Goal: Navigation & Orientation: Find specific page/section

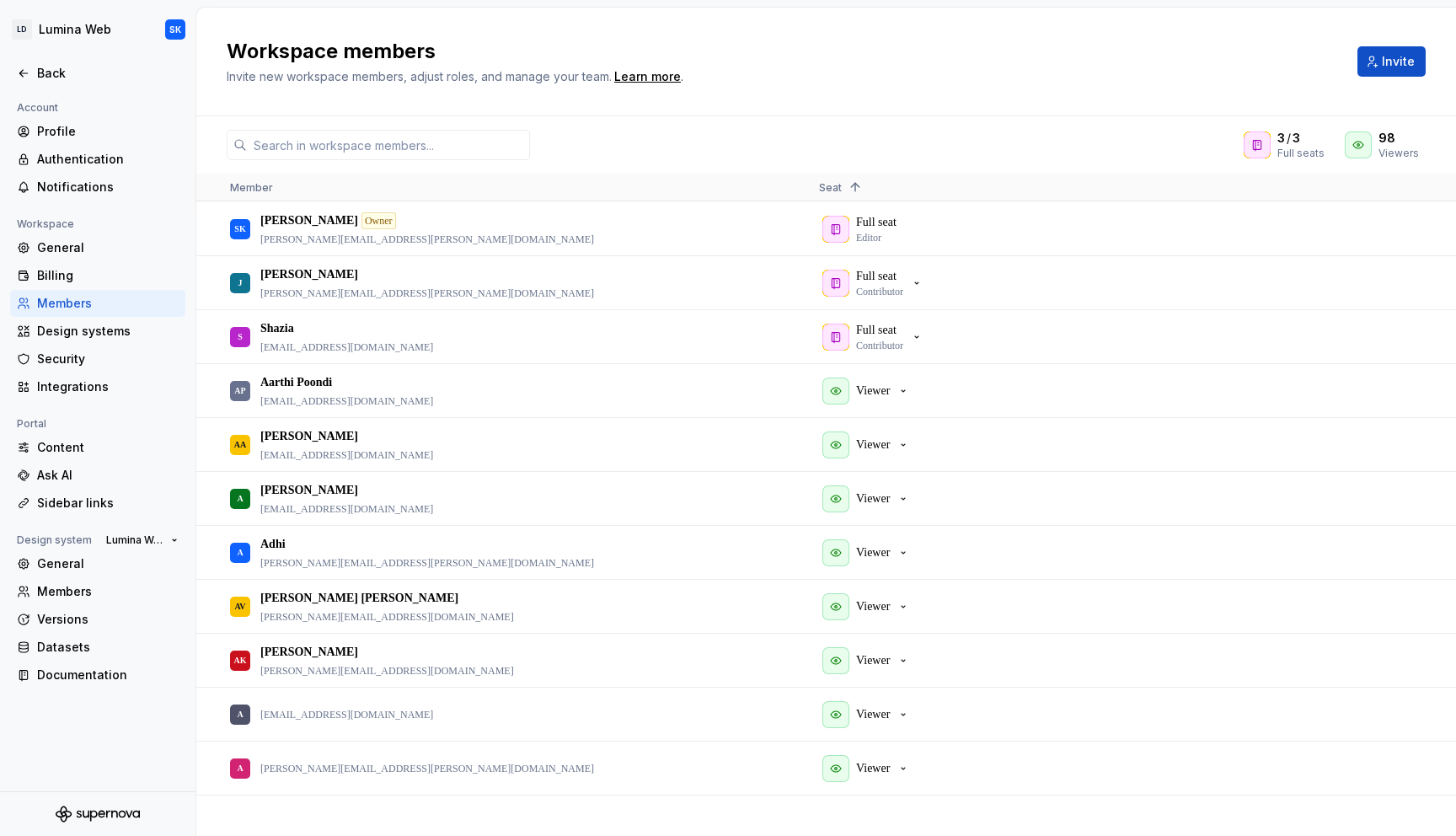
click at [802, 151] on div "3 / 3 Full seats 98 Viewers" at bounding box center [826, 145] width 1259 height 30
click at [848, 186] on span at bounding box center [855, 187] width 14 height 14
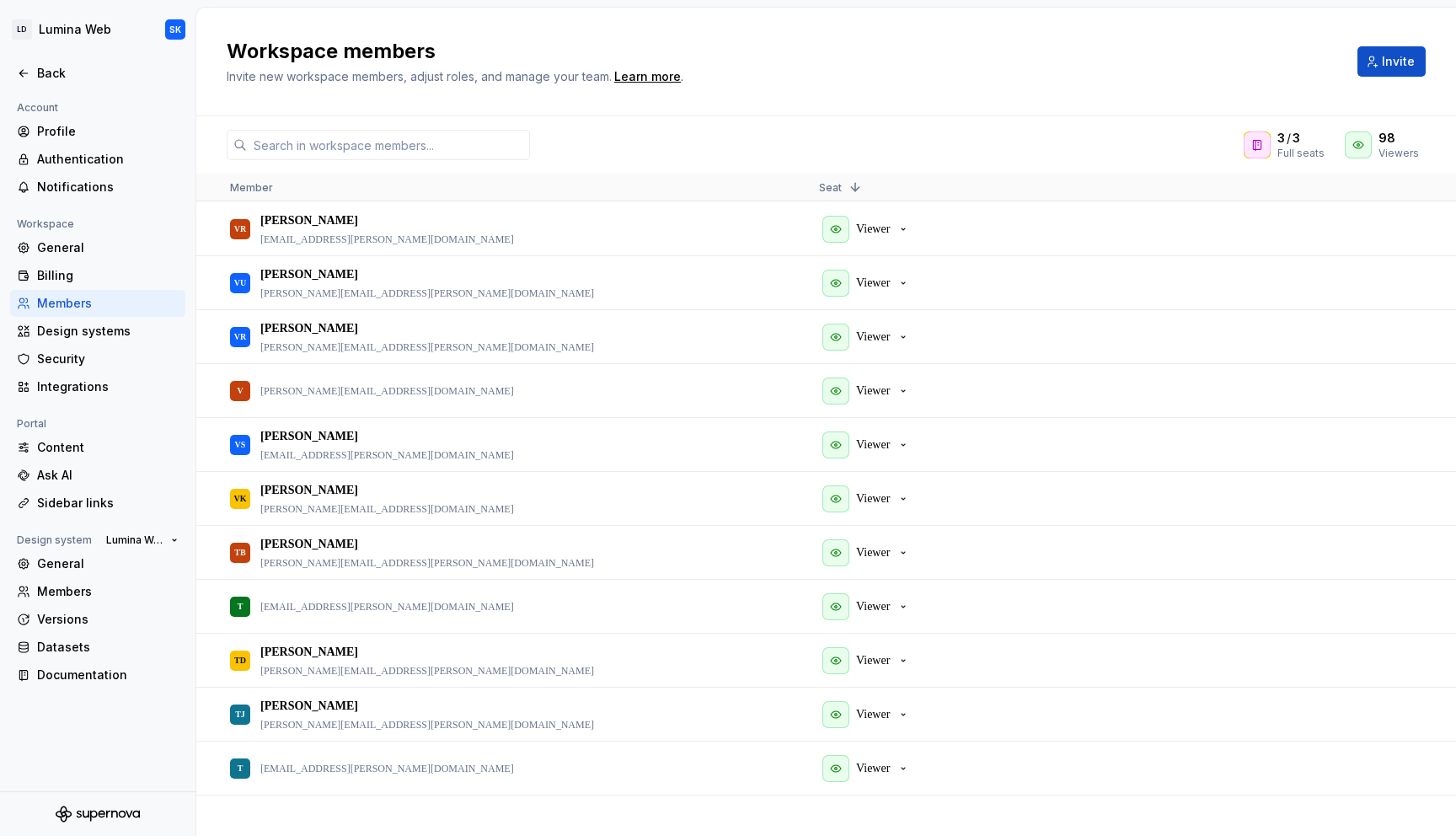
click at [857, 188] on span at bounding box center [855, 187] width 14 height 14
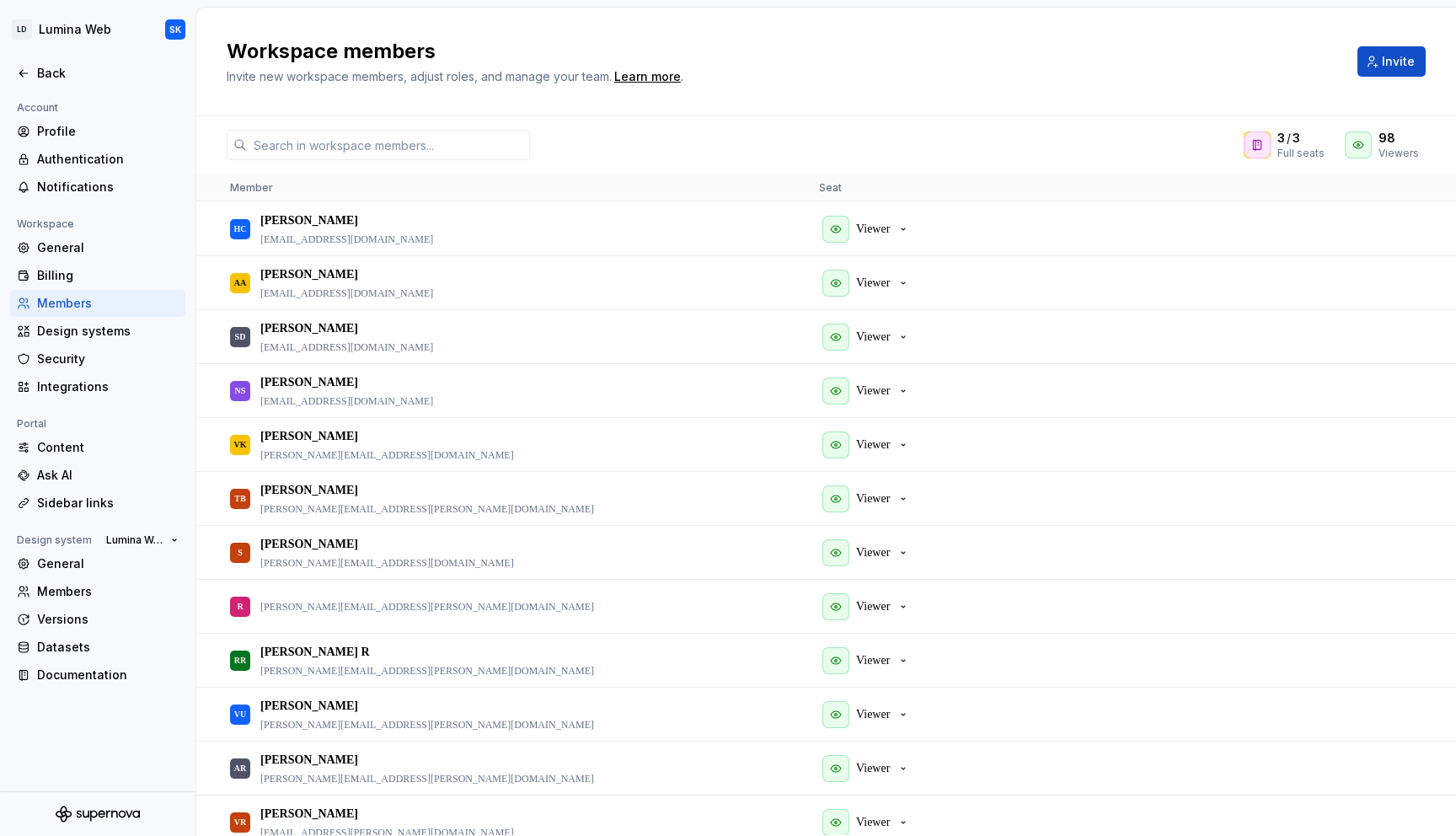
click at [259, 182] on span "Member" at bounding box center [251, 187] width 43 height 13
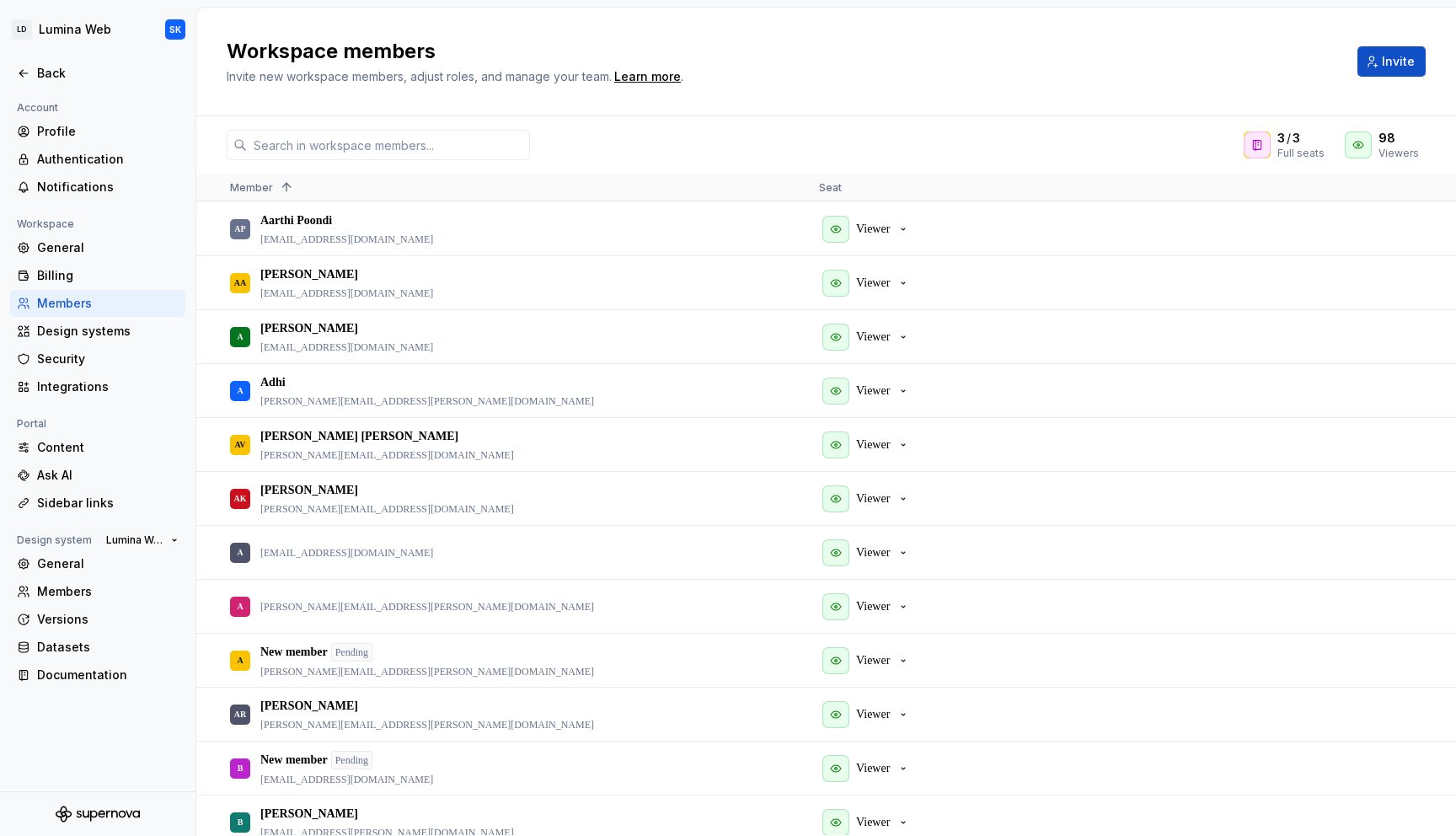
click at [264, 182] on span "Member" at bounding box center [251, 187] width 43 height 13
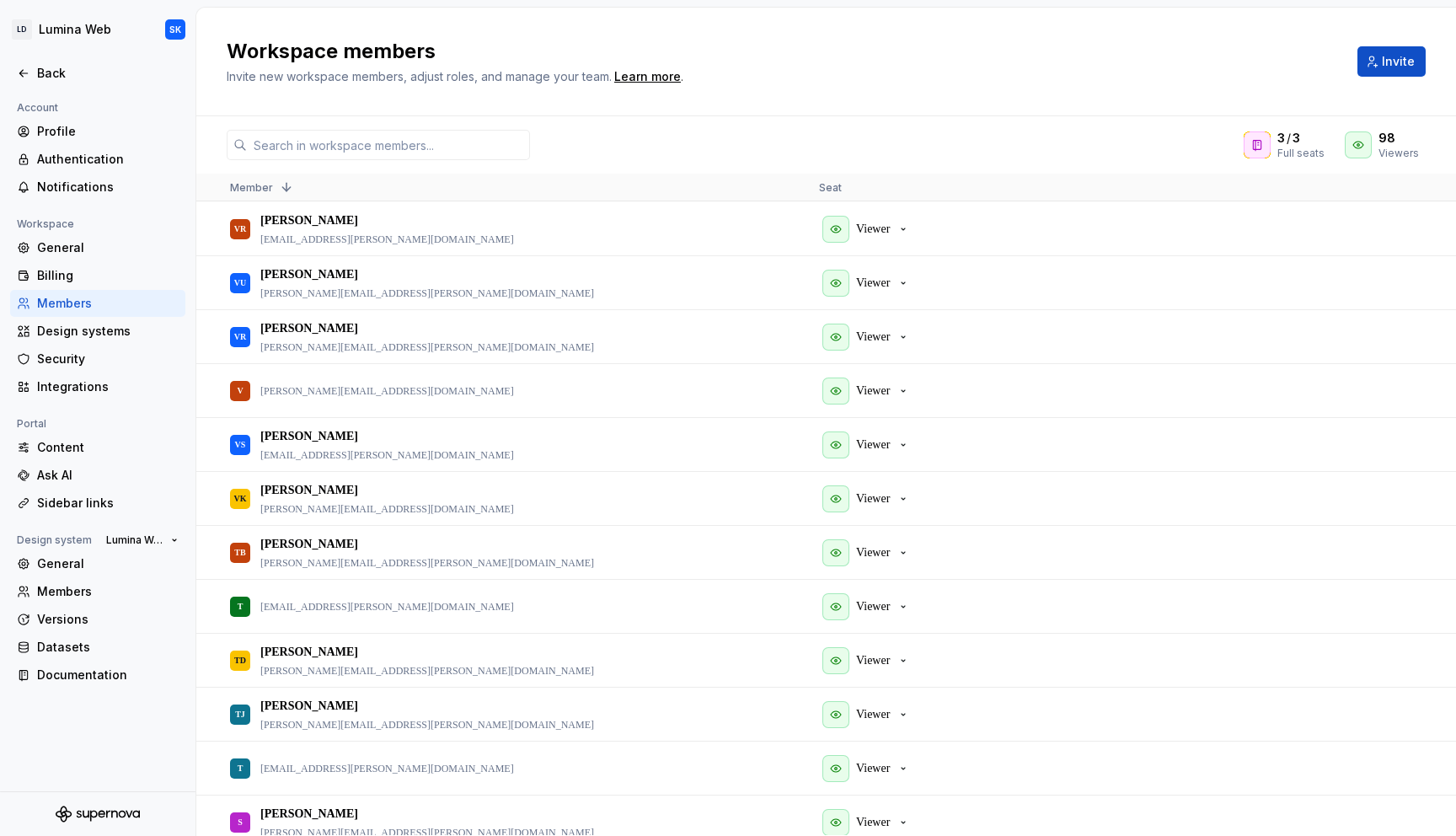
click at [836, 191] on span "Seat" at bounding box center [830, 187] width 23 height 13
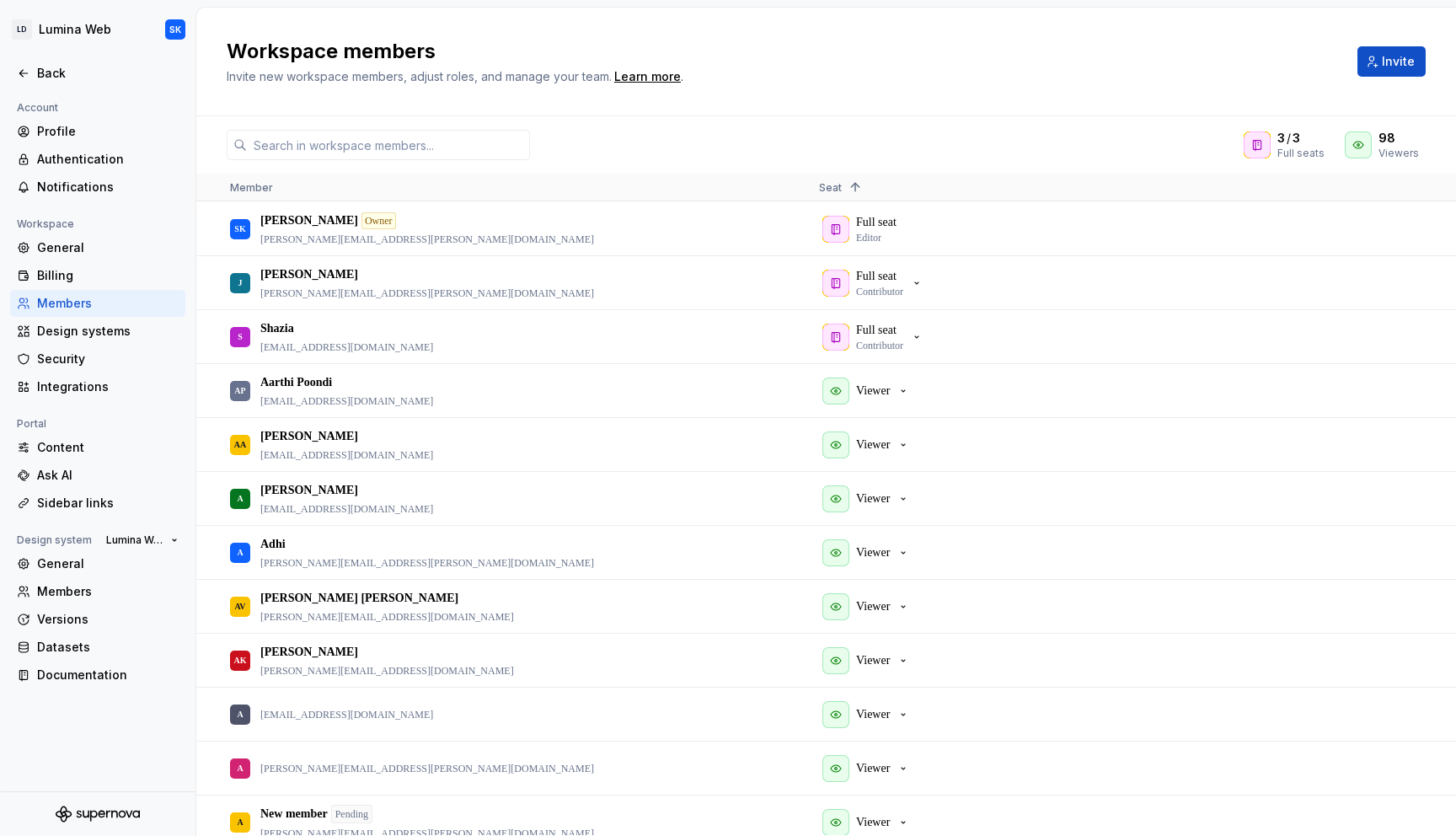
click at [770, 138] on div "3 / 3 Full seats 98 Viewers" at bounding box center [826, 145] width 1259 height 30
click at [96, 74] on div "Back" at bounding box center [107, 74] width 141 height 17
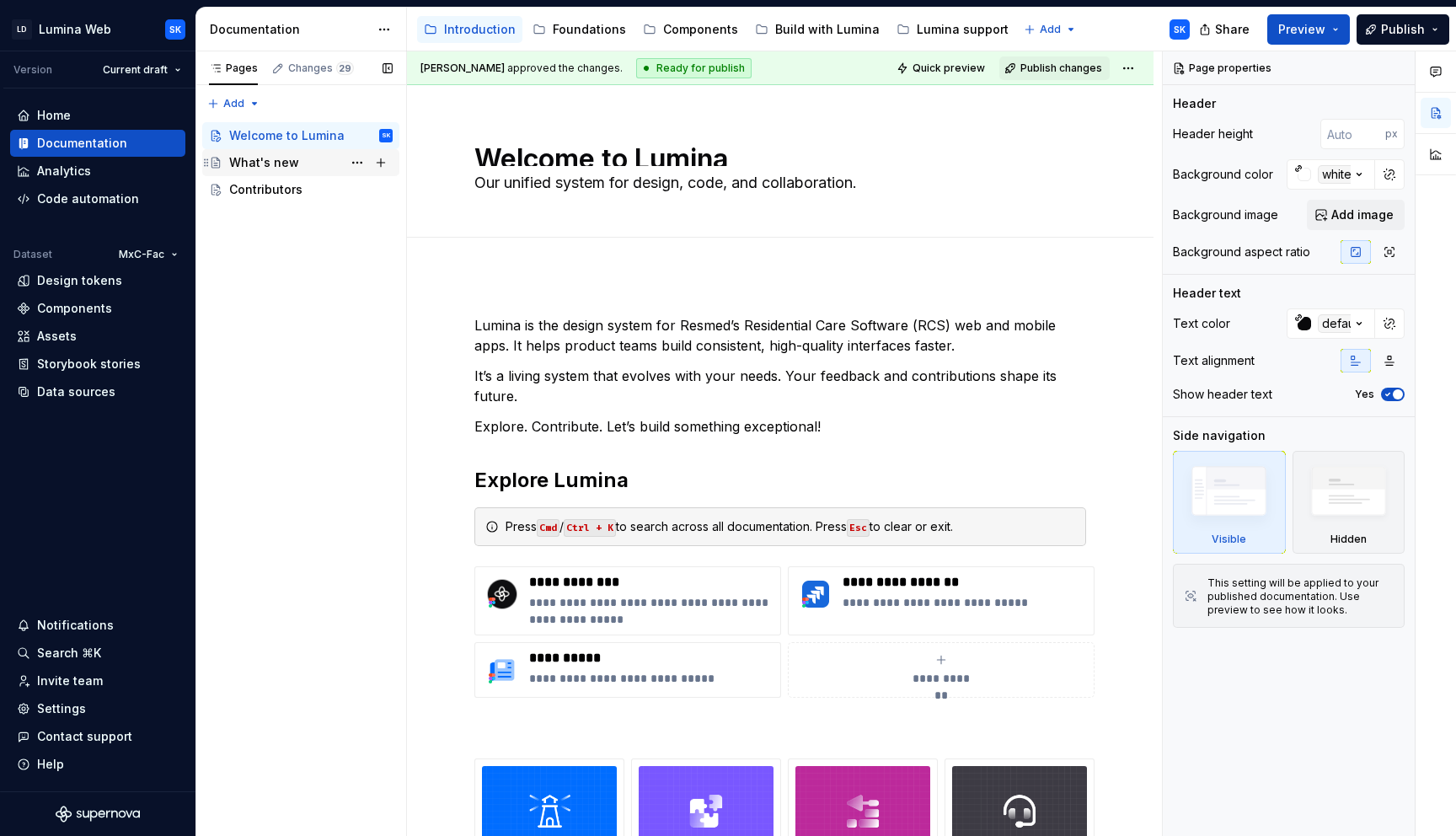
click at [274, 164] on div "What's new" at bounding box center [264, 162] width 70 height 17
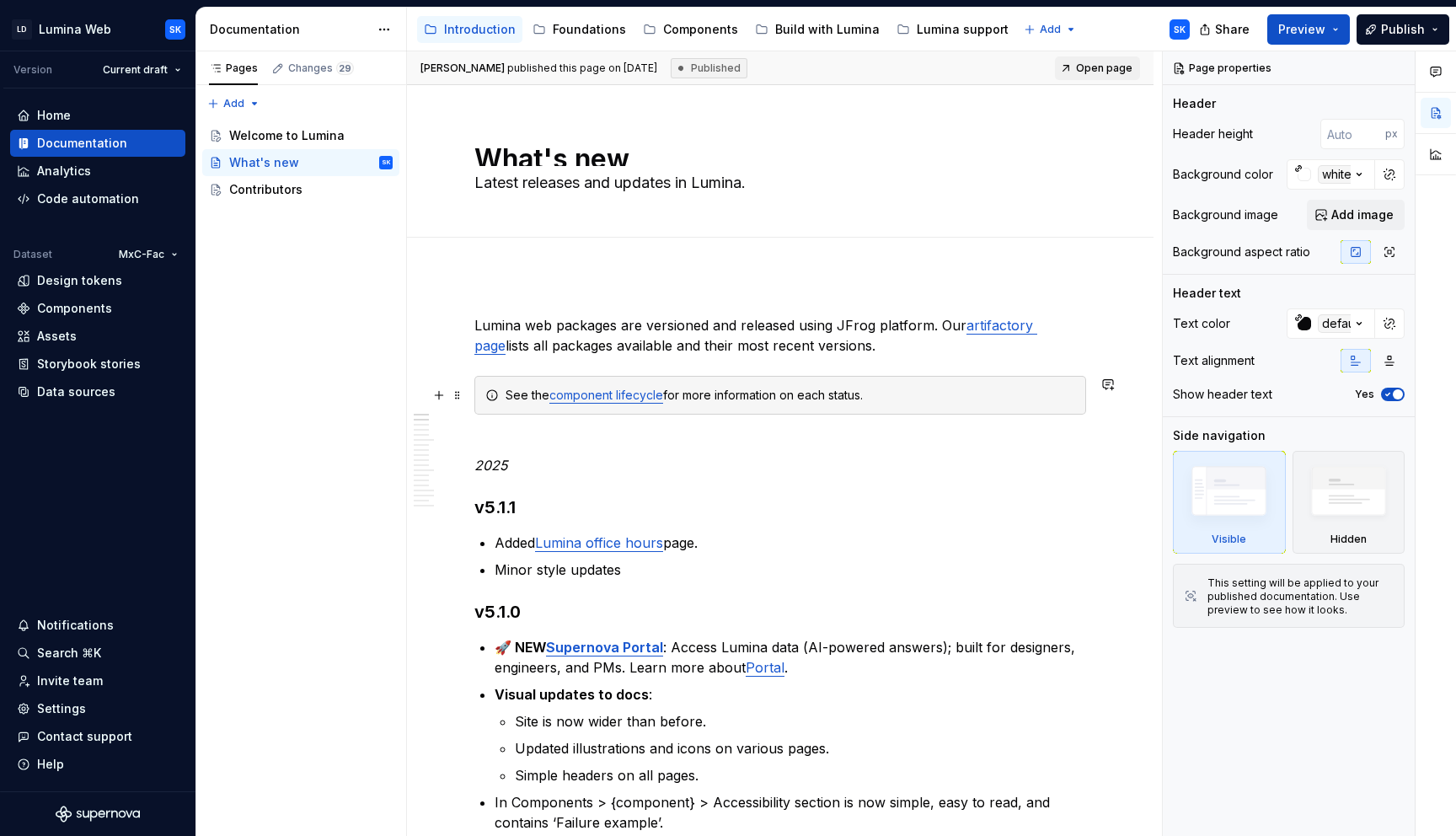
type textarea "*"
